Goal: Navigation & Orientation: Go to known website

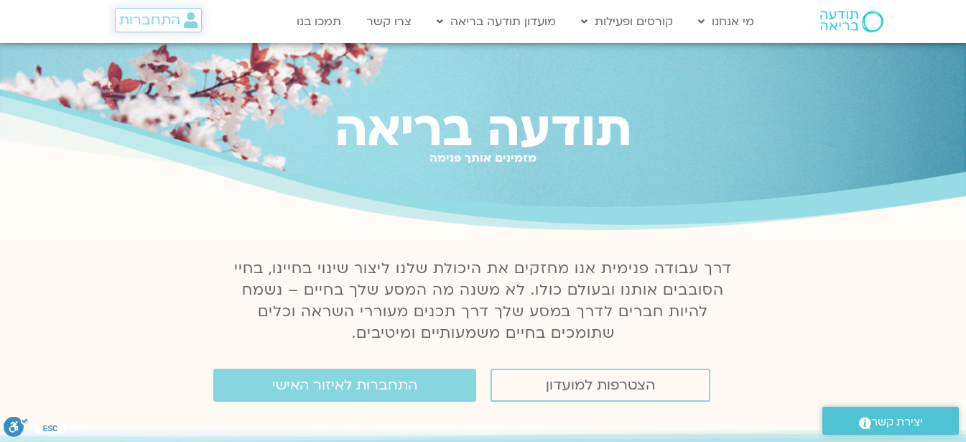
click at [180, 16] on span "התחברות" at bounding box center [158, 20] width 78 height 16
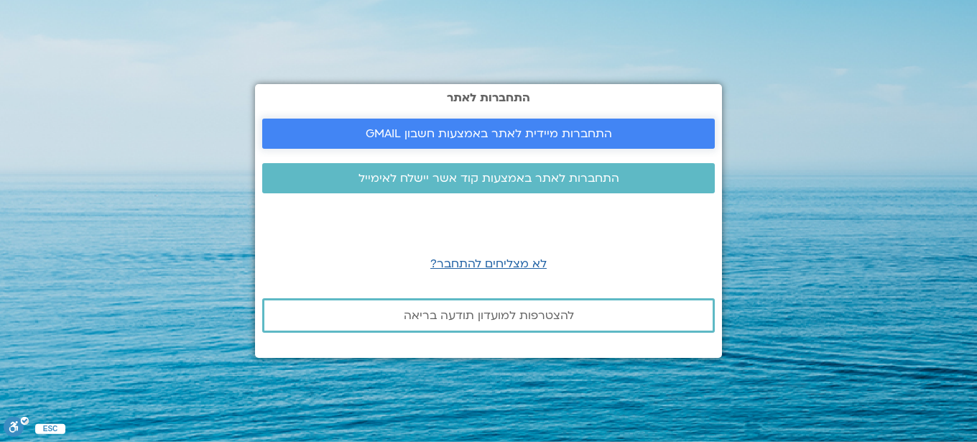
click at [453, 128] on span "התחברות מיידית לאתר באמצעות חשבון GMAIL" at bounding box center [489, 133] width 246 height 13
